Goal: Check status: Check status

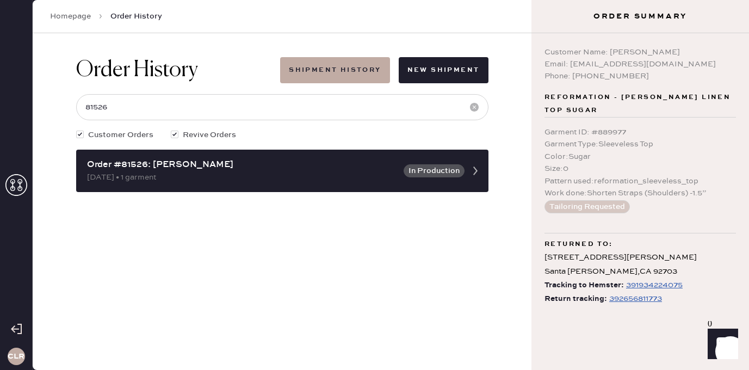
click at [16, 186] on icon at bounding box center [16, 185] width 22 height 22
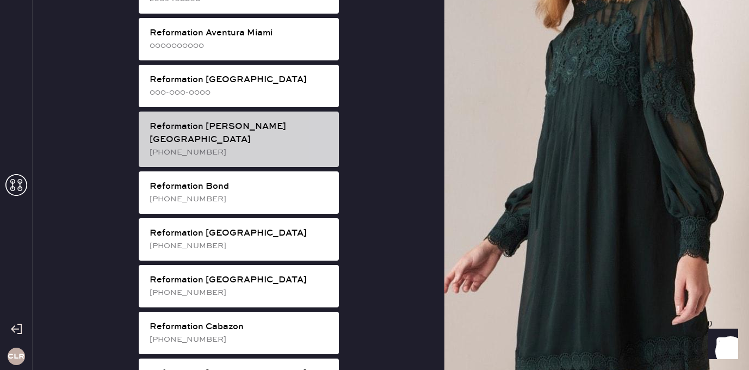
click at [264, 146] on div "[PHONE_NUMBER]" at bounding box center [240, 152] width 181 height 12
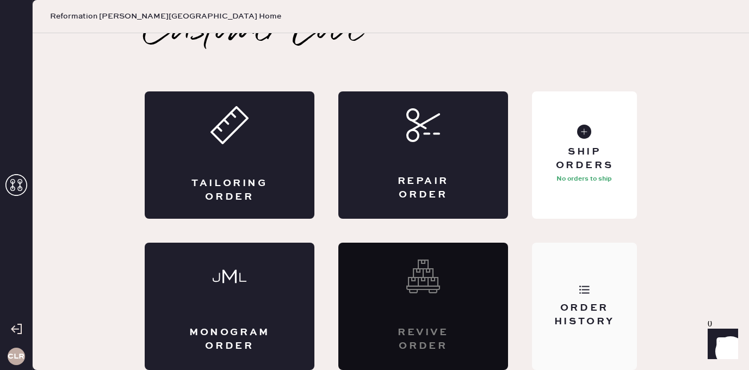
click at [600, 277] on div "Order History" at bounding box center [584, 305] width 105 height 127
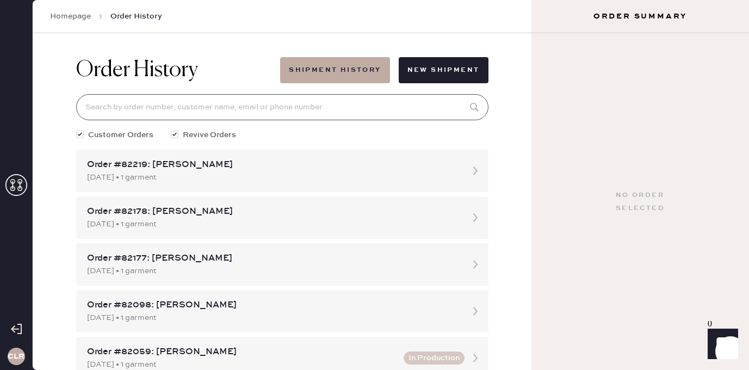
click at [266, 105] on input at bounding box center [282, 107] width 412 height 26
paste input "81639"
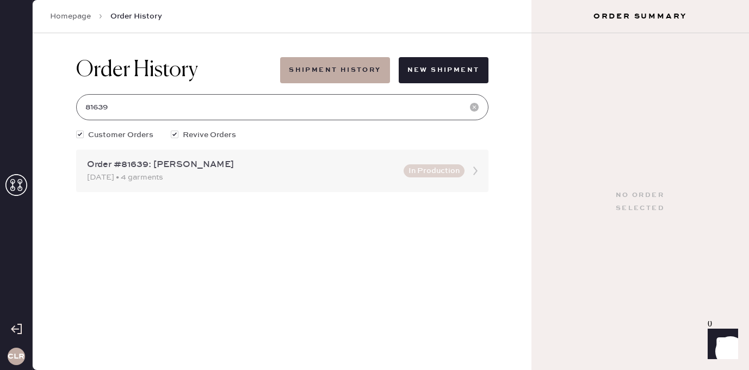
type input "81639"
click at [227, 169] on div "Order #81639: [PERSON_NAME]" at bounding box center [242, 164] width 310 height 13
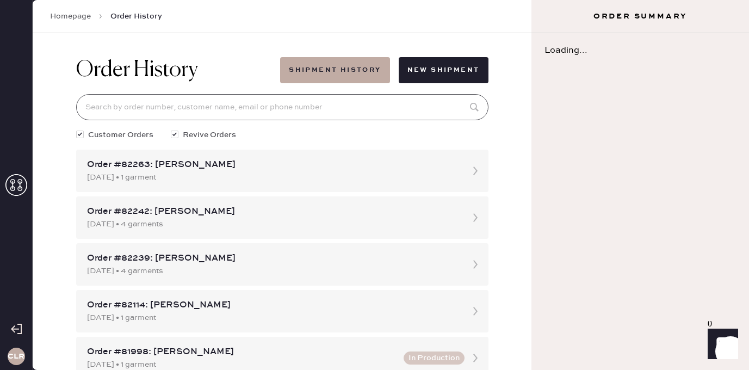
click at [234, 102] on input at bounding box center [282, 107] width 412 height 26
paste input "81639"
type input "81639"
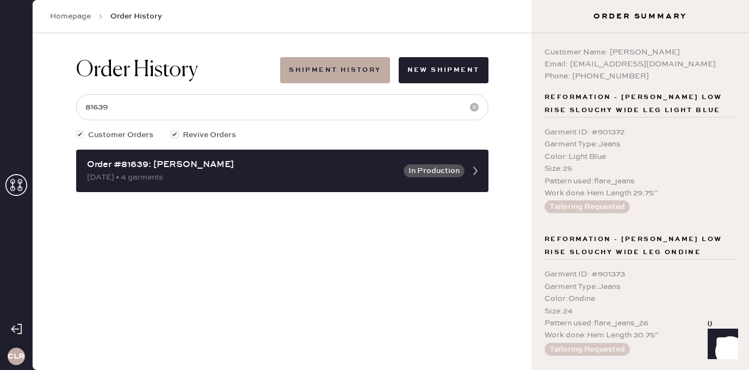
click at [25, 182] on icon at bounding box center [16, 185] width 22 height 22
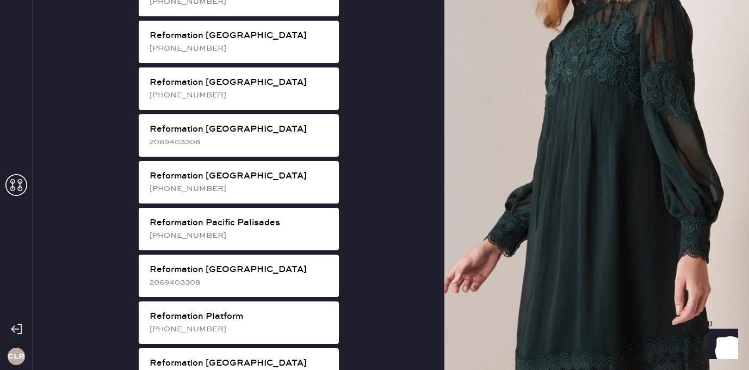
scroll to position [1417, 0]
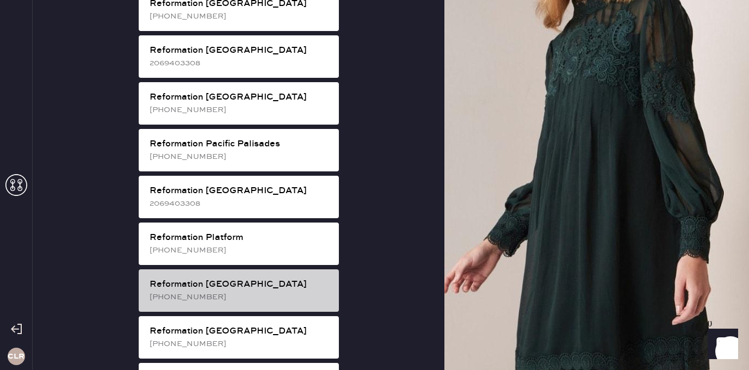
click at [252, 278] on div "Reformation [GEOGRAPHIC_DATA]" at bounding box center [240, 284] width 181 height 13
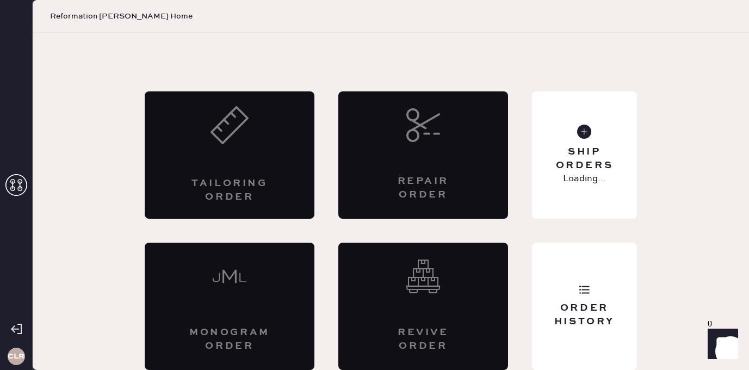
scroll to position [24, 0]
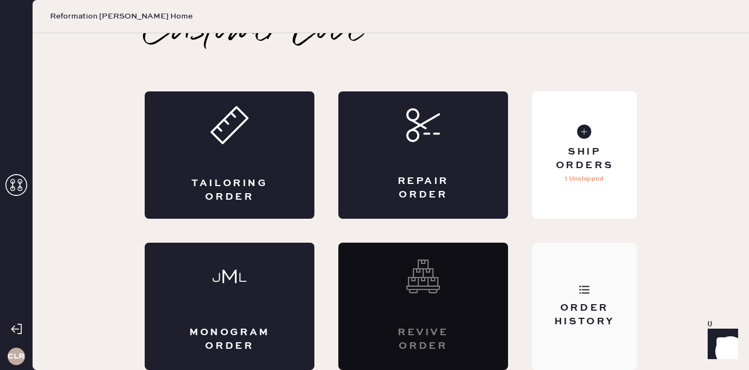
click at [600, 281] on div "Order History" at bounding box center [584, 305] width 105 height 127
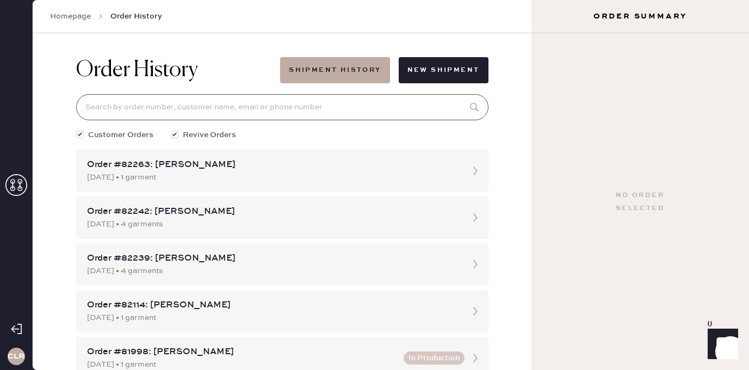
click at [268, 113] on input at bounding box center [282, 107] width 412 height 26
paste input "[PERSON_NAME]"
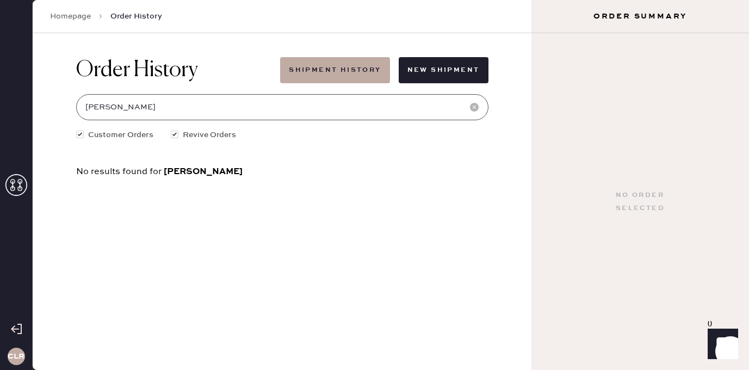
click at [172, 110] on input "[PERSON_NAME]" at bounding box center [282, 107] width 412 height 26
click at [277, 110] on input "[PERSON_NAME]" at bounding box center [282, 107] width 412 height 26
paste input ".[EMAIL_ADDRESS][DOMAIN_NAME]"
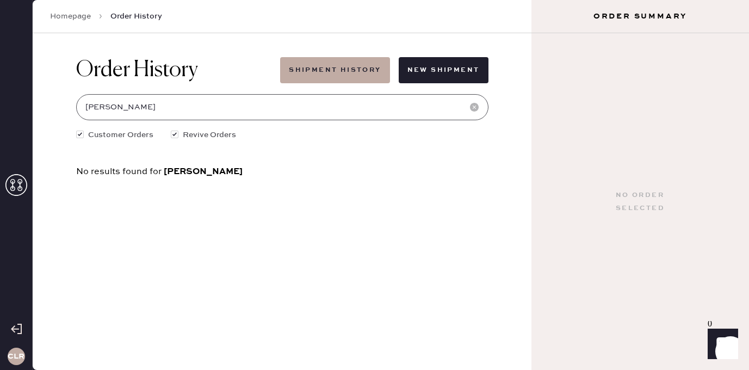
type input "[EMAIL_ADDRESS][DOMAIN_NAME]"
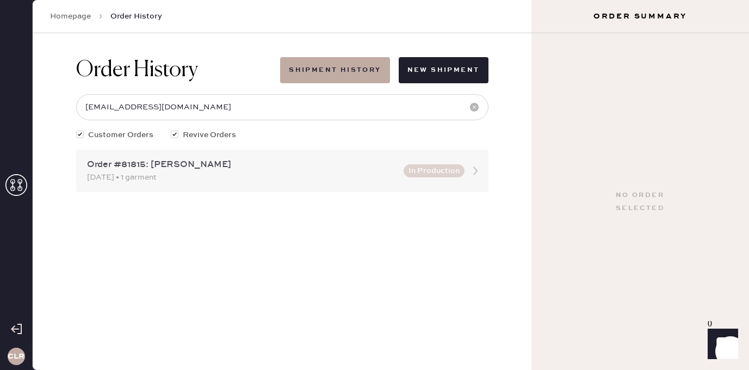
click at [169, 166] on div "Order #81815: [PERSON_NAME]" at bounding box center [242, 164] width 310 height 13
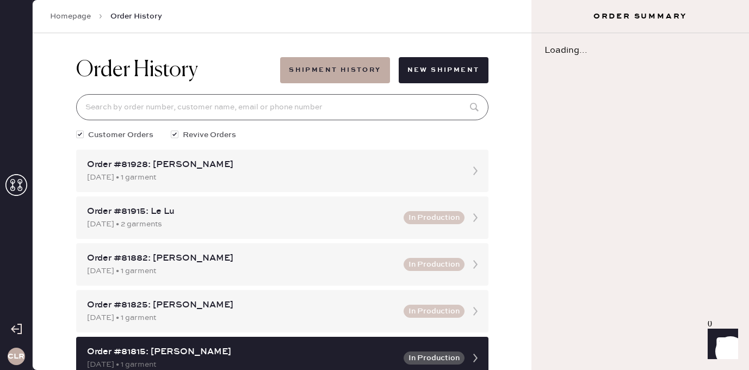
click at [198, 103] on input at bounding box center [282, 107] width 412 height 26
paste input "[EMAIL_ADDRESS][DOMAIN_NAME]"
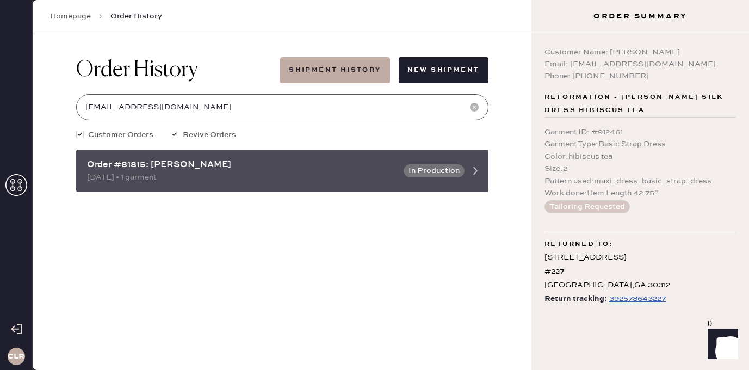
type input "[EMAIL_ADDRESS][DOMAIN_NAME]"
drag, startPoint x: 145, startPoint y: 165, endPoint x: 80, endPoint y: 164, distance: 64.7
click at [80, 164] on div "Order #81815: [PERSON_NAME] [DATE] • 1 garment In Production" at bounding box center [282, 171] width 412 height 42
copy div "Order #81815"
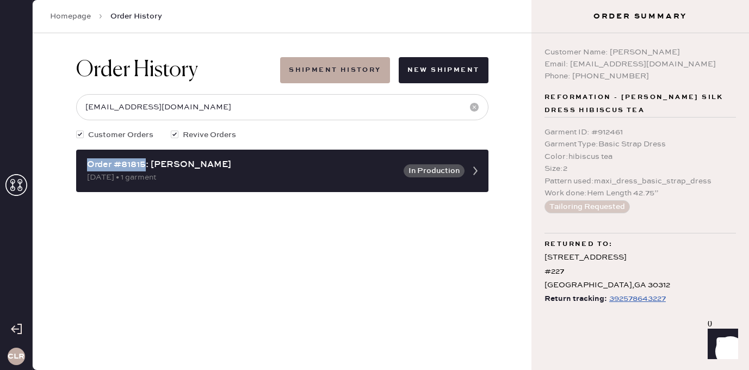
click at [621, 296] on div "392578643227" at bounding box center [637, 298] width 57 height 13
copy div "Order #81815"
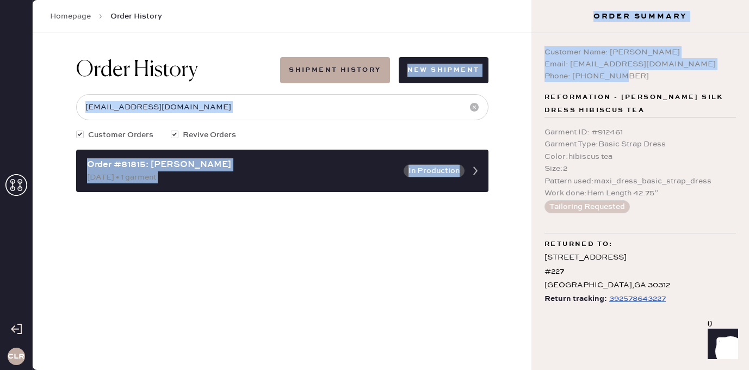
drag, startPoint x: 623, startPoint y: 76, endPoint x: 528, endPoint y: 54, distance: 97.7
click at [528, 54] on div "CLR Homepage Order History Order History Shipment History New Shipment [EMAIL_A…" at bounding box center [374, 185] width 749 height 370
click at [595, 55] on div "Customer Name: [PERSON_NAME]" at bounding box center [639, 52] width 191 height 12
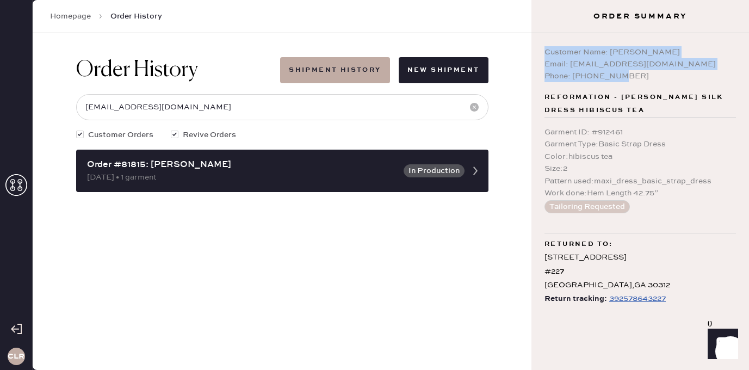
drag, startPoint x: 619, startPoint y: 77, endPoint x: 544, endPoint y: 51, distance: 79.3
click at [544, 51] on div "Customer Name: [PERSON_NAME] Email: [EMAIL_ADDRESS][DOMAIN_NAME] Phone: [PHONE_…" at bounding box center [639, 64] width 191 height 36
copy div "Customer Name: [PERSON_NAME] Email: [EMAIL_ADDRESS][DOMAIN_NAME] Phone: [PHONE_…"
click at [17, 182] on icon at bounding box center [16, 185] width 22 height 22
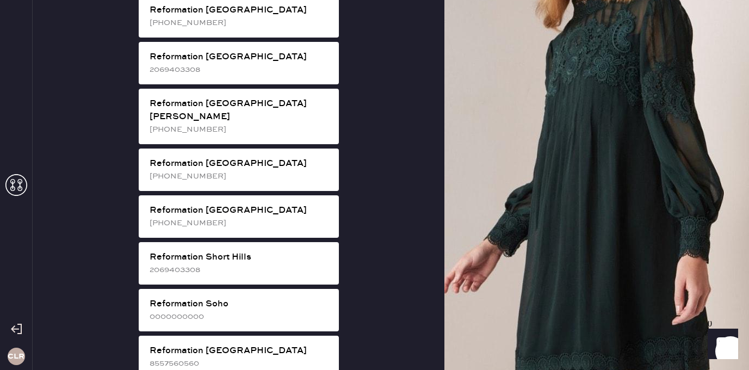
scroll to position [1706, 0]
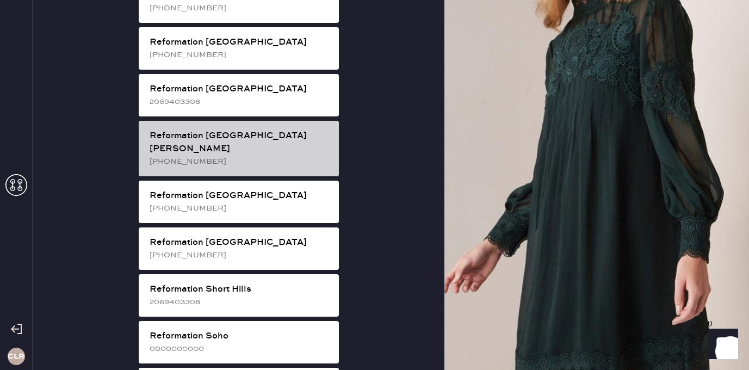
click at [255, 129] on div "Reformation [GEOGRAPHIC_DATA][PERSON_NAME]" at bounding box center [240, 142] width 181 height 26
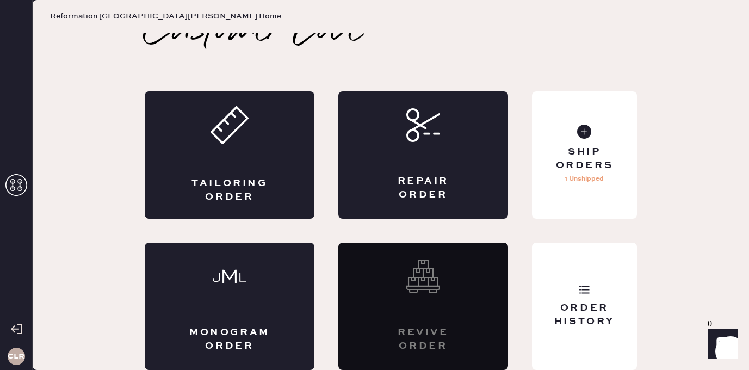
scroll to position [24, 0]
click at [598, 282] on div "Order History" at bounding box center [584, 305] width 105 height 127
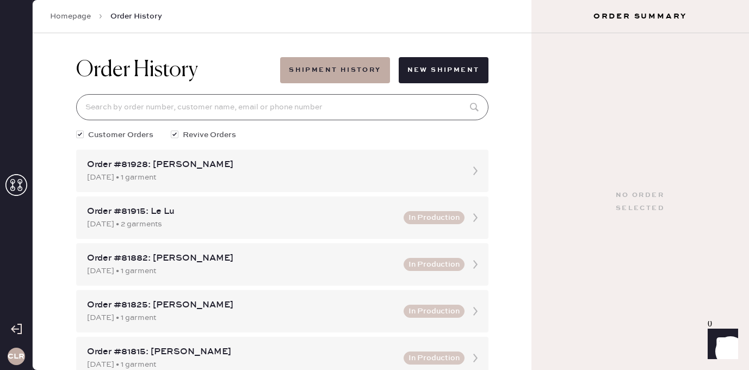
click at [280, 108] on input at bounding box center [282, 107] width 412 height 26
paste input "81641"
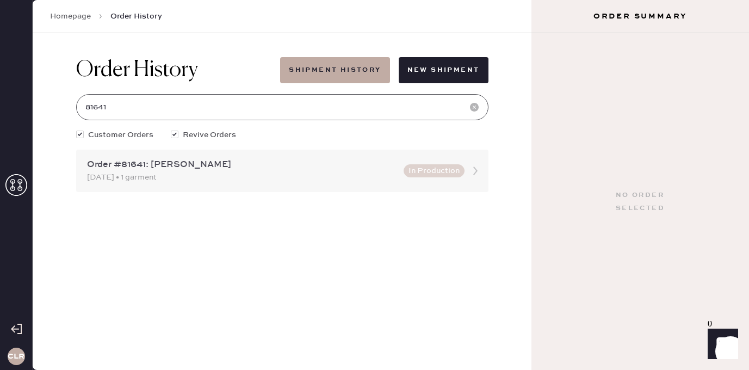
type input "81641"
click at [212, 178] on div "[DATE] • 1 garment" at bounding box center [242, 177] width 310 height 12
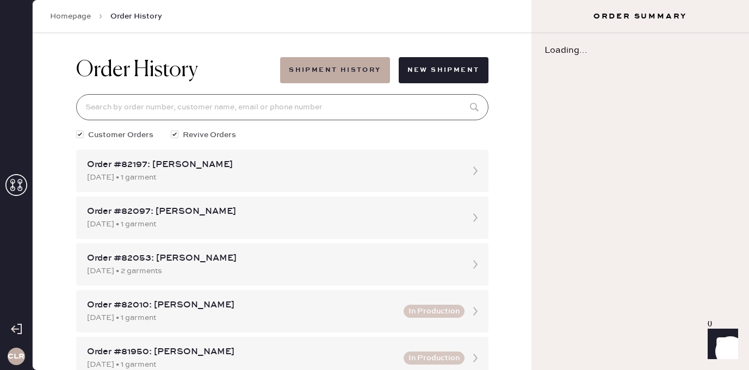
click at [208, 109] on input at bounding box center [282, 107] width 412 height 26
paste input "81641"
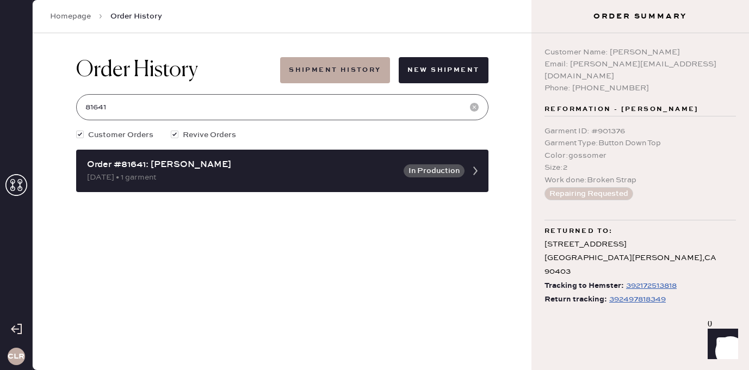
type input "81641"
click at [13, 187] on use at bounding box center [16, 185] width 22 height 22
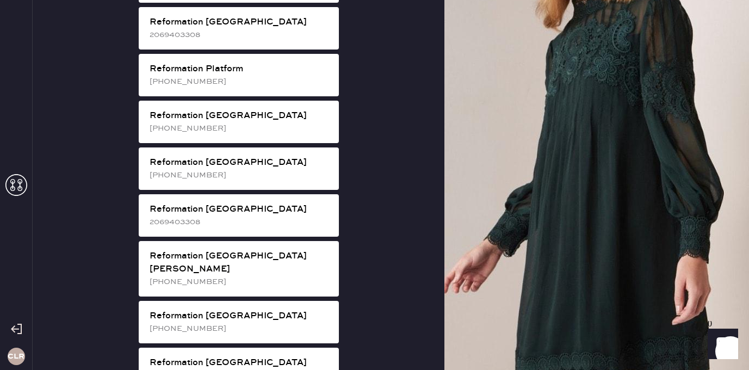
scroll to position [2026, 0]
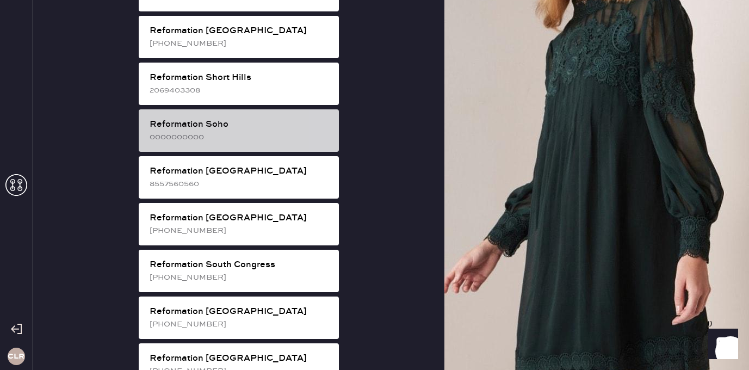
click at [252, 118] on div "Reformation Soho" at bounding box center [240, 124] width 181 height 13
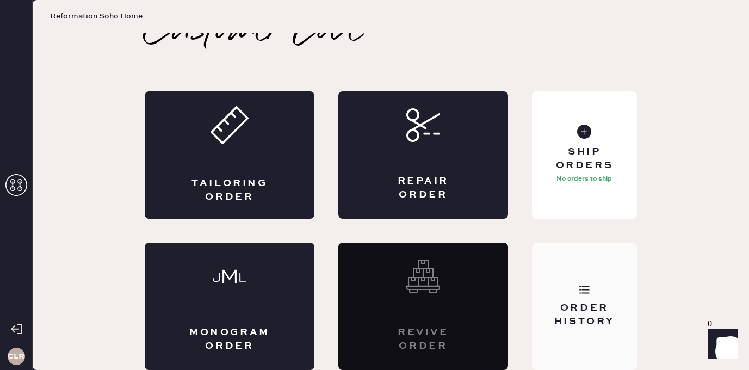
click at [571, 283] on div "Order History" at bounding box center [584, 305] width 105 height 127
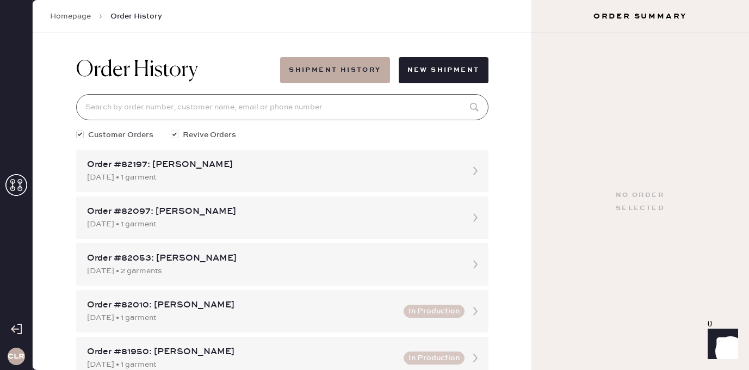
click at [300, 115] on input at bounding box center [282, 107] width 412 height 26
paste input "81999"
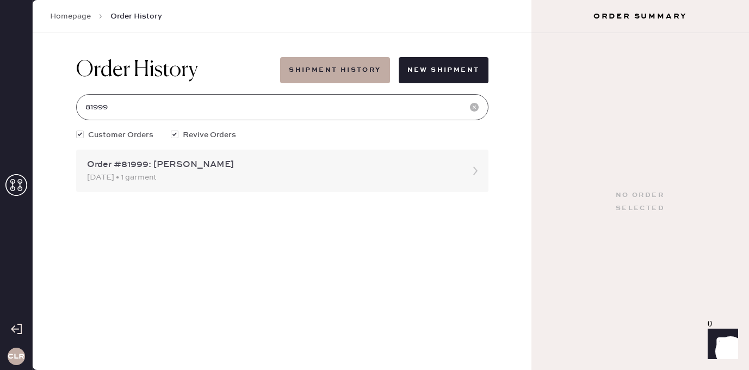
type input "81999"
click at [155, 167] on div "Order #81999: [PERSON_NAME]" at bounding box center [272, 164] width 371 height 13
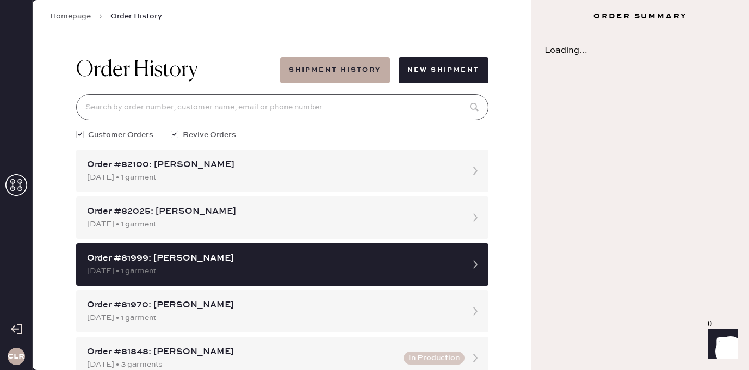
click at [163, 102] on input at bounding box center [282, 107] width 412 height 26
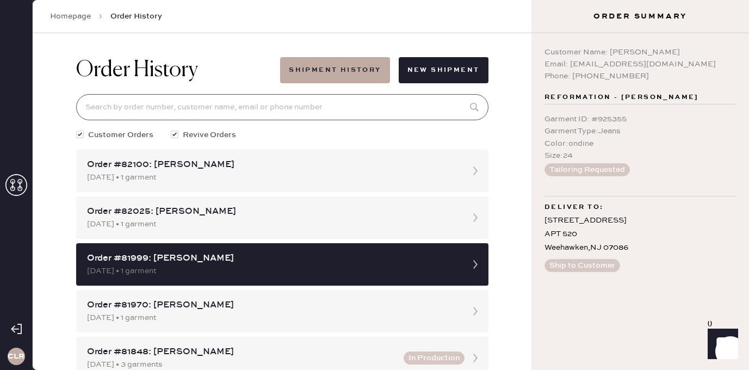
paste input "81999"
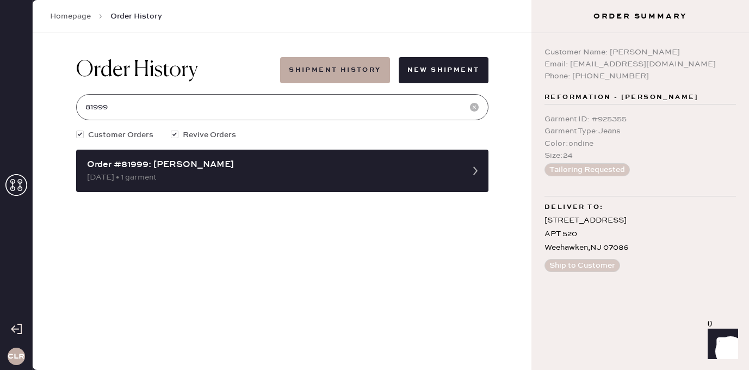
type input "81999"
